Goal: Information Seeking & Learning: Learn about a topic

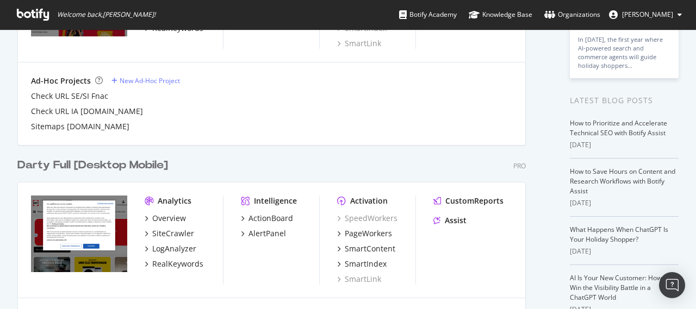
scroll to position [163, 0]
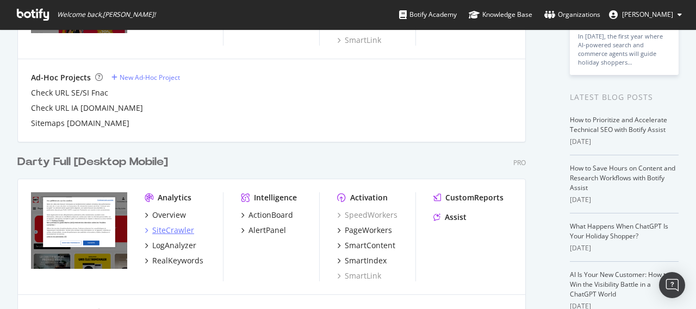
click at [176, 231] on div "SiteCrawler" at bounding box center [173, 230] width 42 height 11
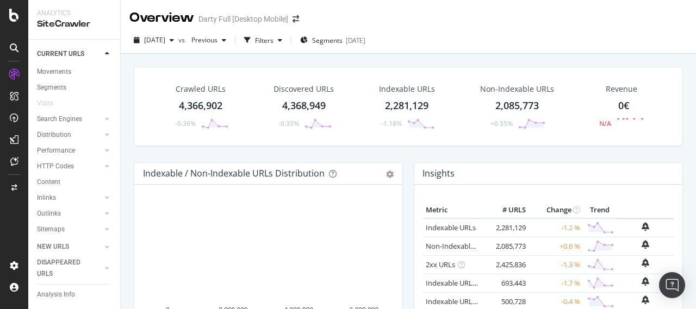
scroll to position [66, 0]
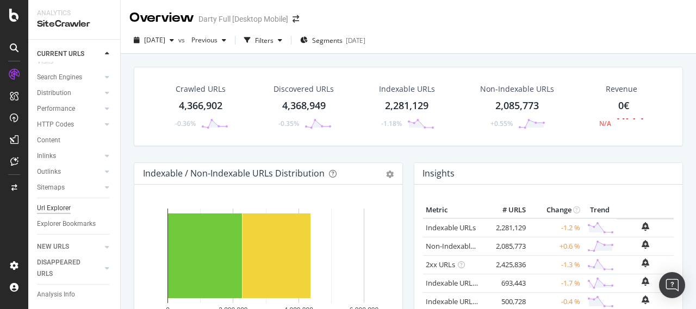
click at [56, 203] on div "Url Explorer" at bounding box center [54, 208] width 34 height 11
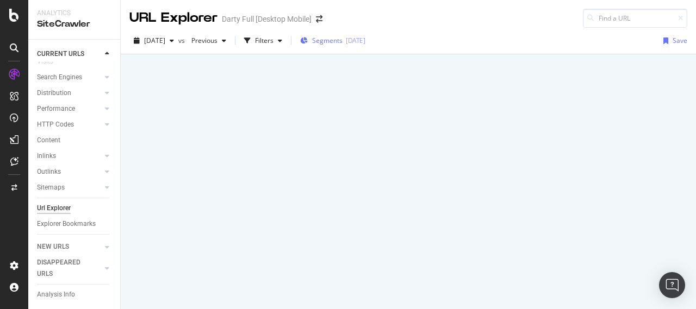
click at [343, 41] on span "Segments" at bounding box center [327, 40] width 30 height 9
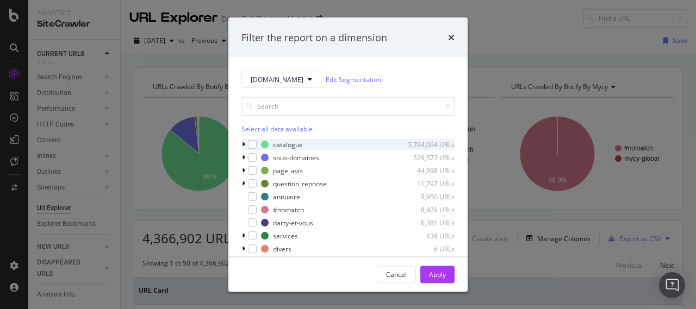
click at [245, 144] on div "modal" at bounding box center [244, 144] width 7 height 11
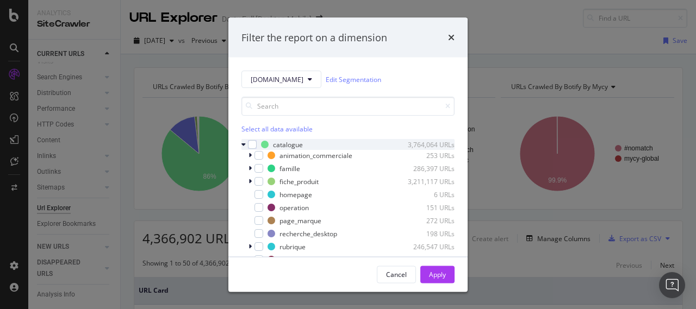
click at [245, 144] on icon "modal" at bounding box center [243, 144] width 4 height 7
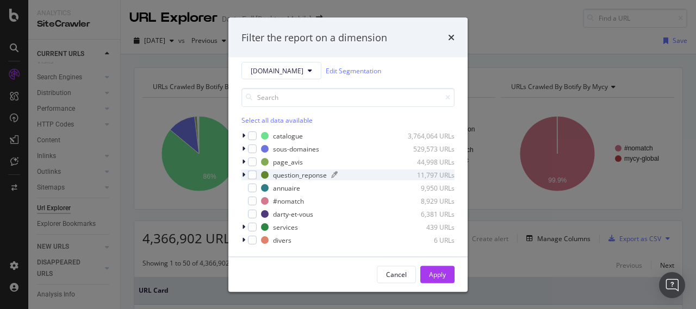
scroll to position [10, 0]
click at [246, 135] on div "modal" at bounding box center [244, 134] width 7 height 11
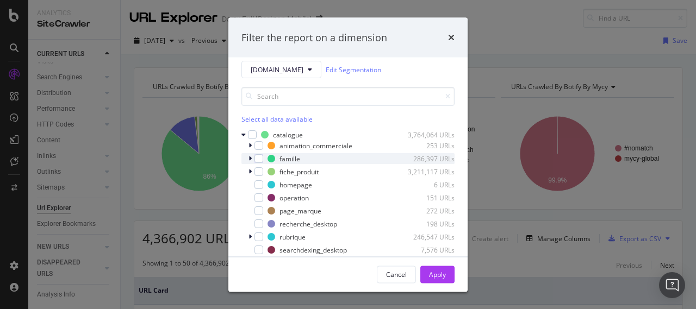
click at [250, 157] on icon "modal" at bounding box center [249, 159] width 3 height 7
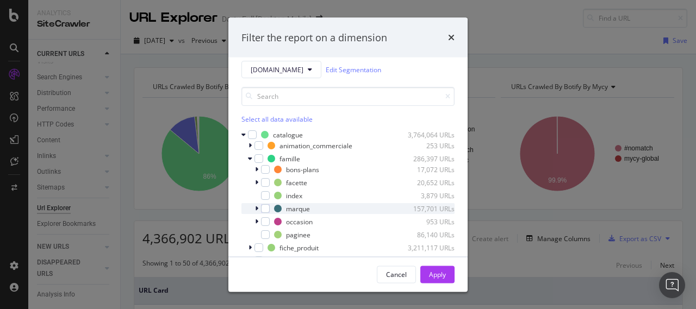
click at [257, 208] on icon "modal" at bounding box center [256, 209] width 3 height 7
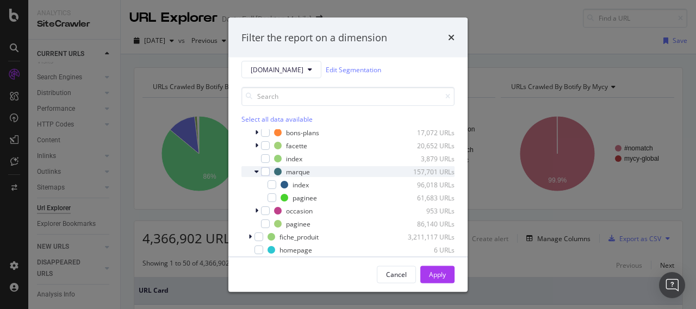
scroll to position [54, 0]
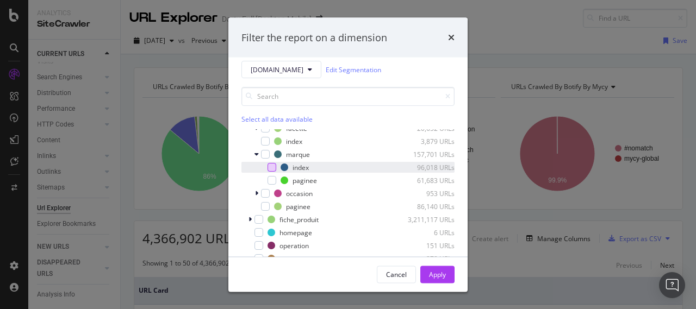
click at [271, 168] on div "modal" at bounding box center [272, 167] width 9 height 9
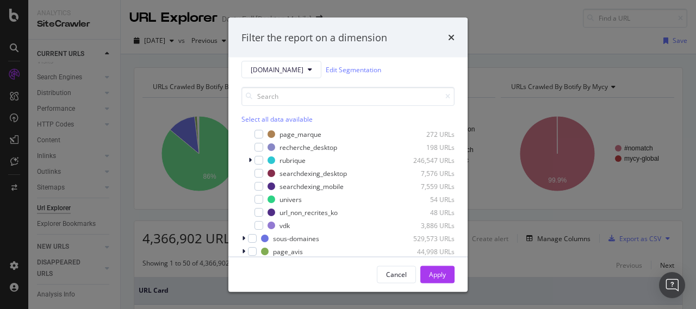
scroll to position [187, 0]
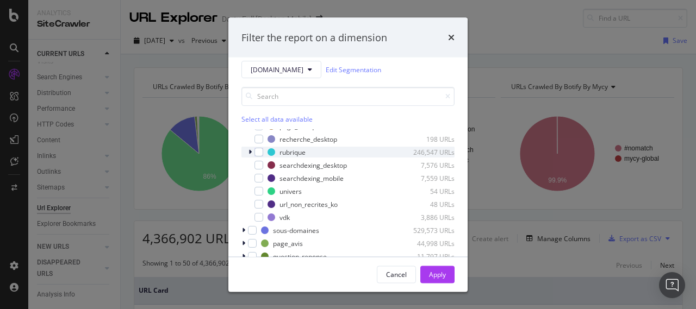
click at [250, 150] on icon "modal" at bounding box center [249, 152] width 3 height 7
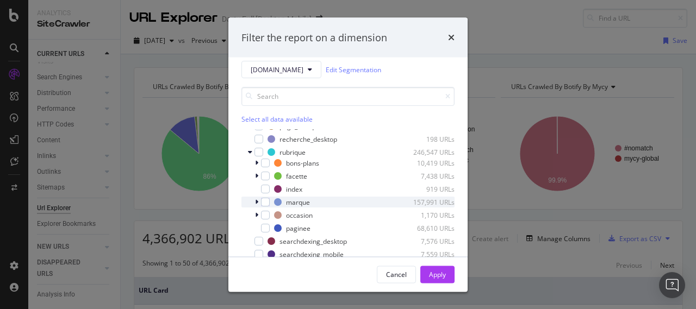
click at [257, 203] on icon "modal" at bounding box center [256, 202] width 3 height 7
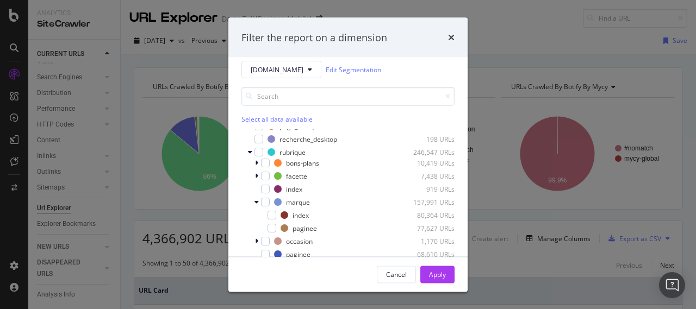
scroll to position [241, 0]
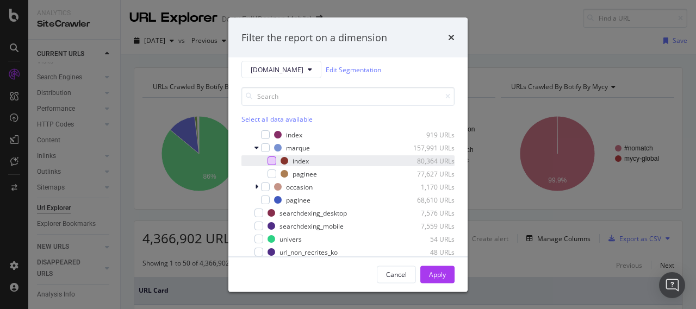
click at [272, 161] on div "modal" at bounding box center [272, 161] width 9 height 9
click at [437, 272] on div "Apply" at bounding box center [437, 274] width 17 height 9
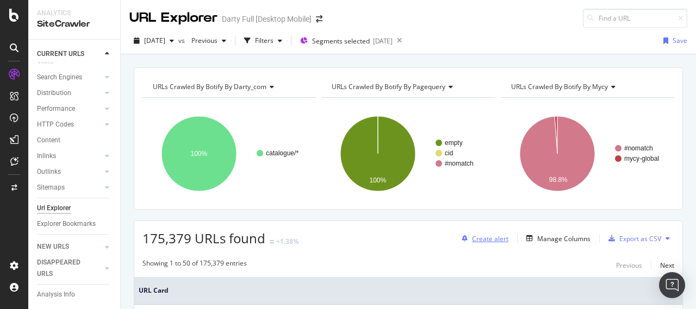
scroll to position [163, 0]
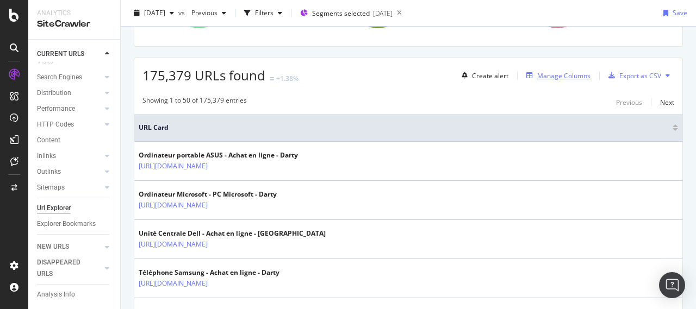
click at [563, 77] on div "Manage Columns" at bounding box center [563, 75] width 53 height 9
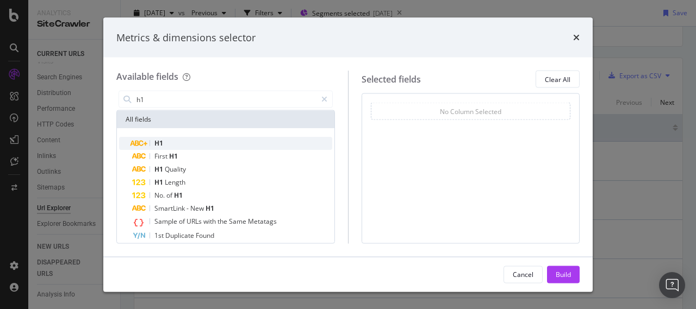
click at [158, 142] on span "H1" at bounding box center [158, 143] width 9 height 9
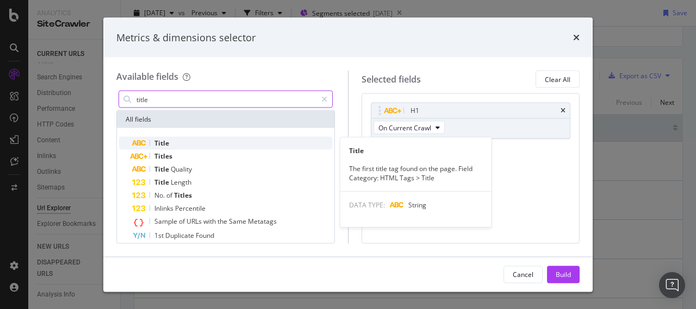
type input "title"
click at [162, 146] on span "Title" at bounding box center [161, 143] width 15 height 9
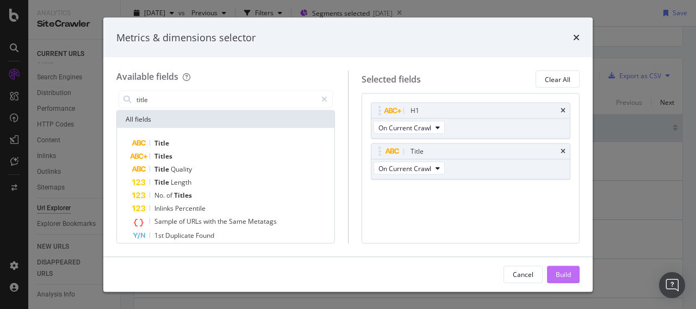
click at [566, 272] on div "Build" at bounding box center [563, 274] width 15 height 9
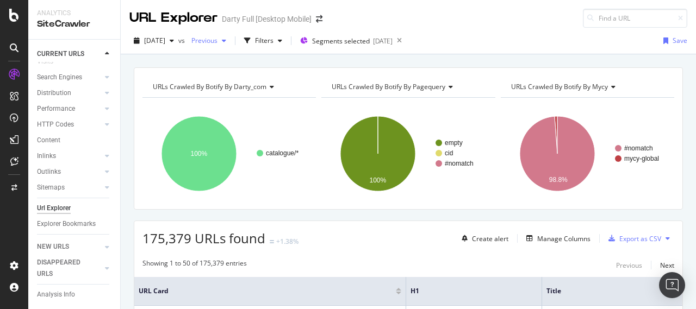
drag, startPoint x: 289, startPoint y: 43, endPoint x: 242, endPoint y: 43, distance: 47.3
click at [273, 43] on div "Filters" at bounding box center [264, 40] width 18 height 9
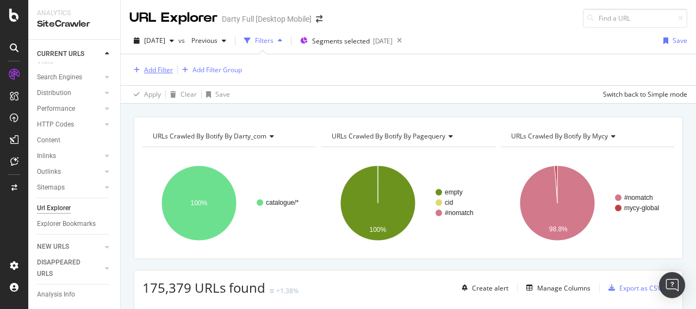
click at [153, 70] on div "Add Filter" at bounding box center [158, 69] width 29 height 9
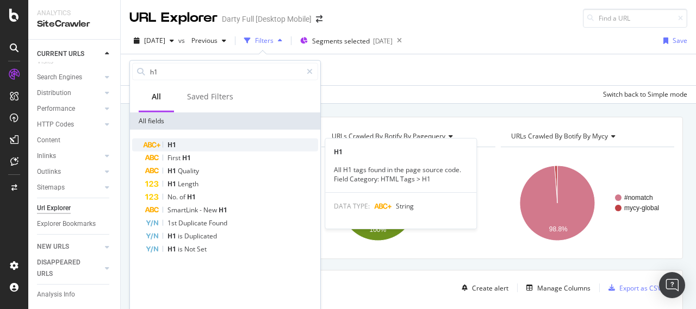
type input "h1"
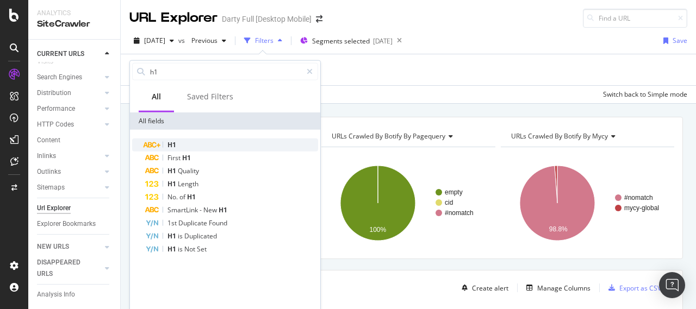
click at [178, 145] on div "H1" at bounding box center [231, 145] width 173 height 13
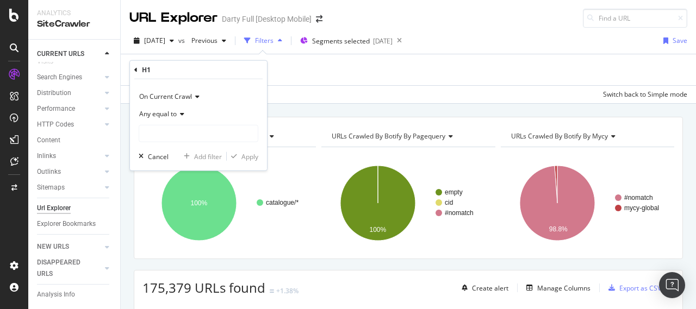
click at [173, 116] on span "Any equal to" at bounding box center [158, 113] width 38 height 9
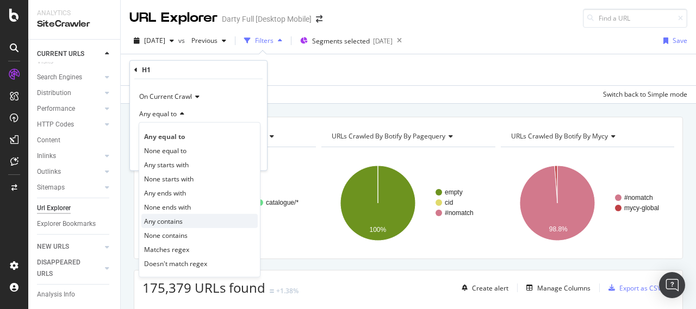
click at [164, 219] on span "Any contains" at bounding box center [163, 220] width 39 height 9
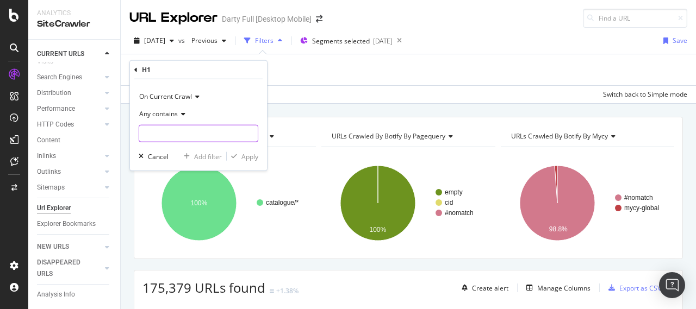
click at [182, 134] on input "text" at bounding box center [198, 133] width 119 height 17
type input "aerian"
click at [253, 155] on div "Apply" at bounding box center [249, 156] width 17 height 9
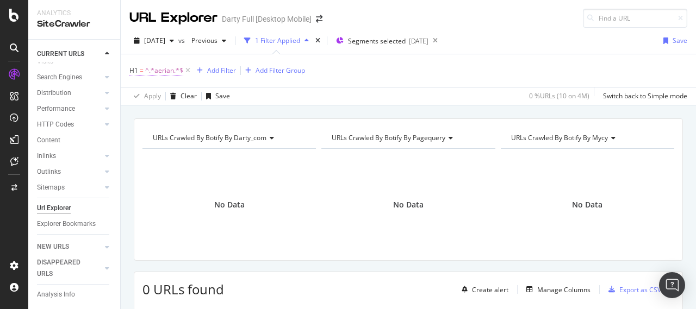
click at [148, 70] on span "^.*aerian.*$" at bounding box center [164, 70] width 38 height 15
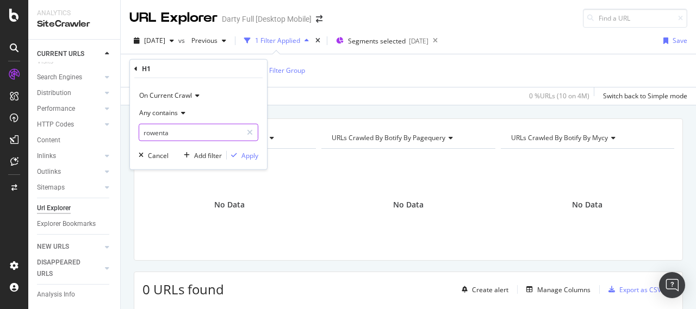
type input "rowenta"
click at [254, 152] on div "Apply" at bounding box center [249, 155] width 17 height 9
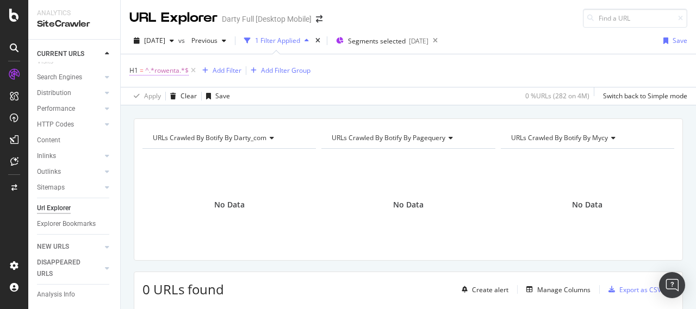
click at [165, 74] on span "^.*rowenta.*$" at bounding box center [166, 70] width 43 height 15
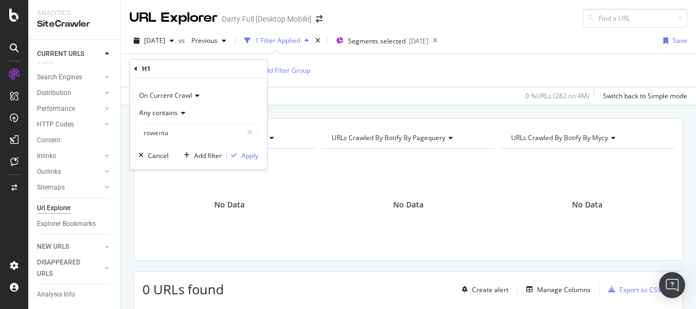
click at [169, 115] on span "Any contains" at bounding box center [158, 112] width 39 height 9
